Goal: Task Accomplishment & Management: Complete application form

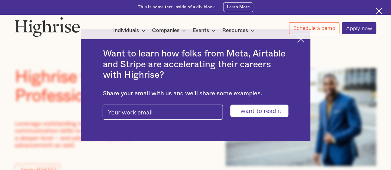
click at [305, 36] on div at bounding box center [195, 36] width 391 height 5
click at [304, 40] on img at bounding box center [300, 39] width 7 height 7
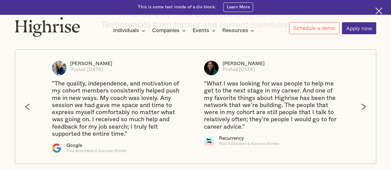
scroll to position [1019, 0]
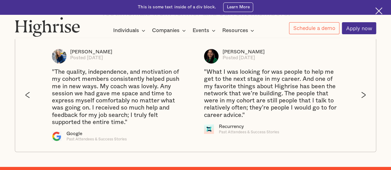
click at [73, 93] on div ""The quality, independence, and motivation of my cohort members consistently he…" at bounding box center [119, 97] width 135 height 57
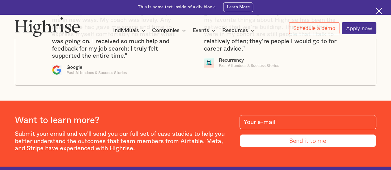
scroll to position [1050, 0]
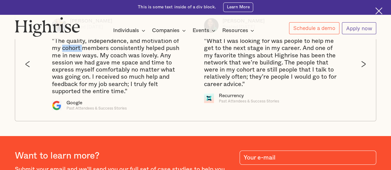
click at [375, 27] on link "Apply now" at bounding box center [359, 28] width 34 height 12
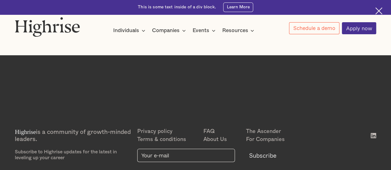
scroll to position [173, 0]
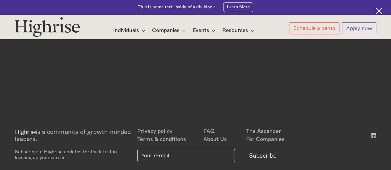
click at [355, 26] on link "Apply now" at bounding box center [359, 28] width 34 height 12
